Goal: Find specific page/section: Find specific page/section

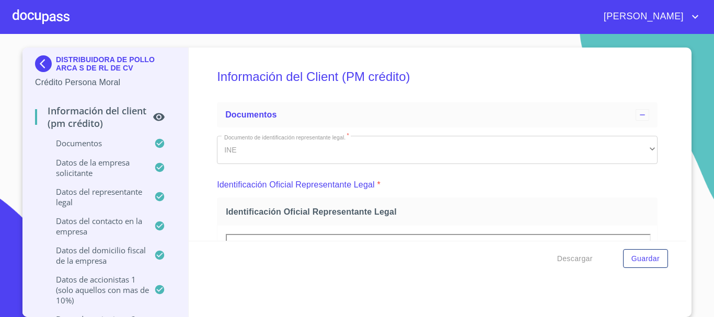
scroll to position [668, 0]
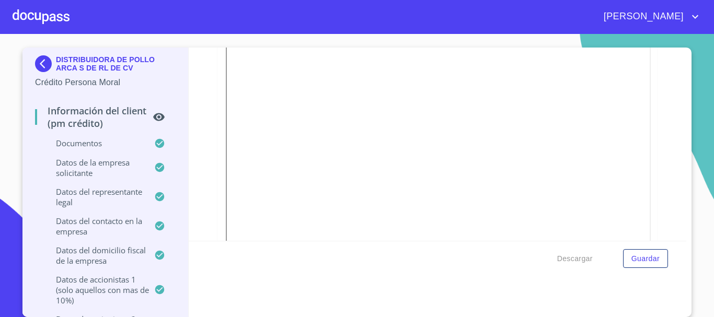
click at [36, 10] on div at bounding box center [41, 16] width 57 height 33
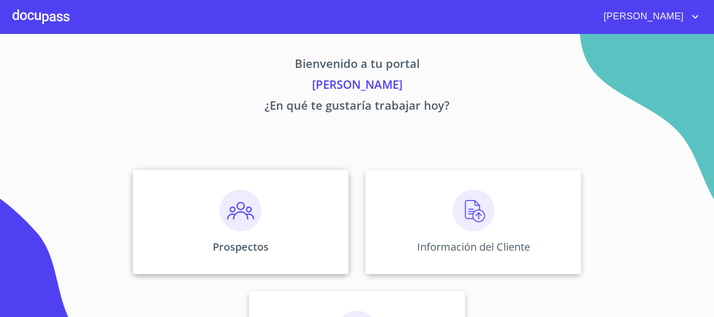
click at [274, 222] on div "Prospectos" at bounding box center [241, 222] width 216 height 105
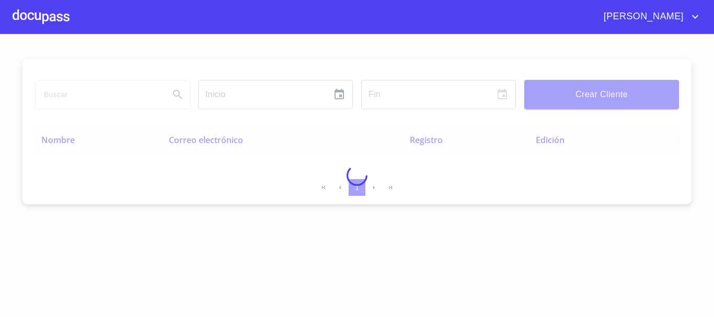
click at [44, 17] on div at bounding box center [41, 16] width 57 height 33
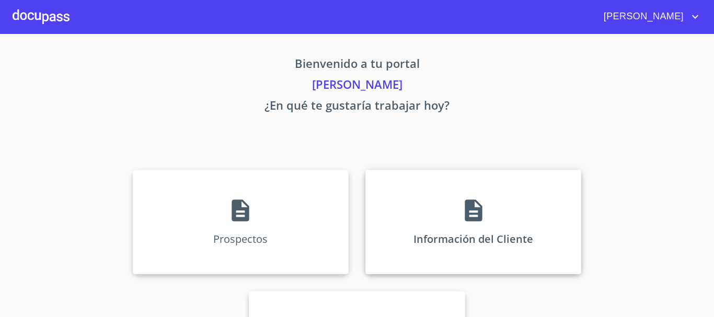
click at [460, 216] on icon at bounding box center [473, 211] width 26 height 26
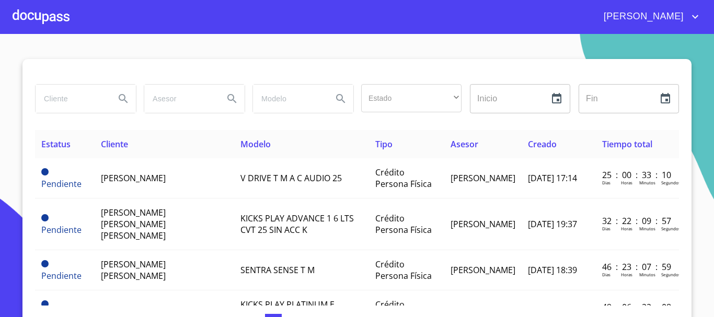
click at [54, 106] on input "search" at bounding box center [71, 99] width 71 height 28
type input "[PERSON_NAME]"
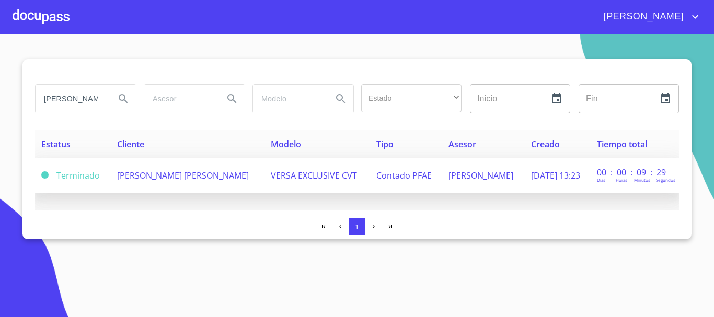
click at [141, 183] on td "[PERSON_NAME] [PERSON_NAME]" at bounding box center [188, 175] width 154 height 35
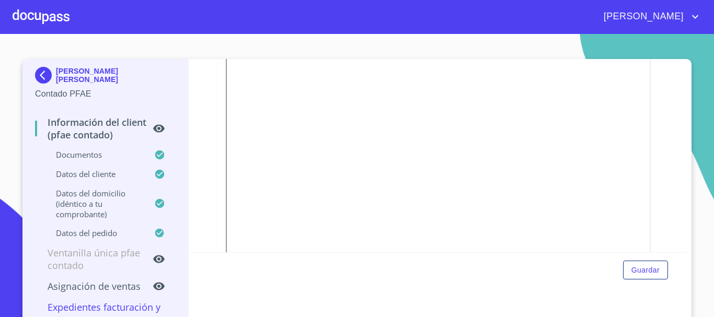
scroll to position [627, 0]
